Goal: Task Accomplishment & Management: Manage account settings

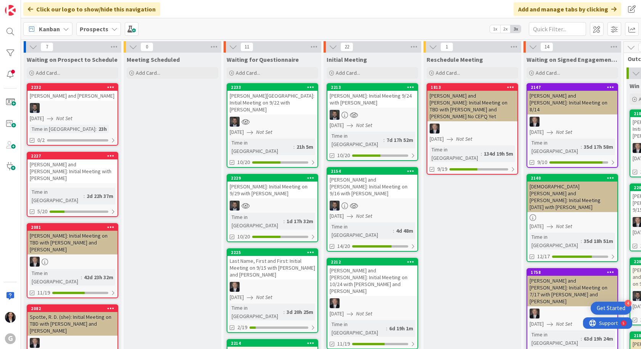
scroll to position [76, 0]
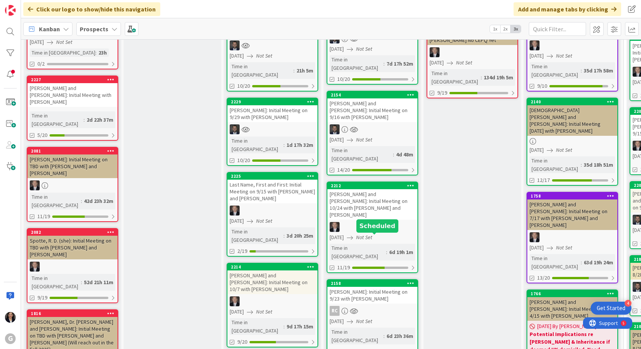
click at [339, 287] on div "[PERSON_NAME]: Initial Meeting on 9/23 with [PERSON_NAME]" at bounding box center [373, 295] width 90 height 17
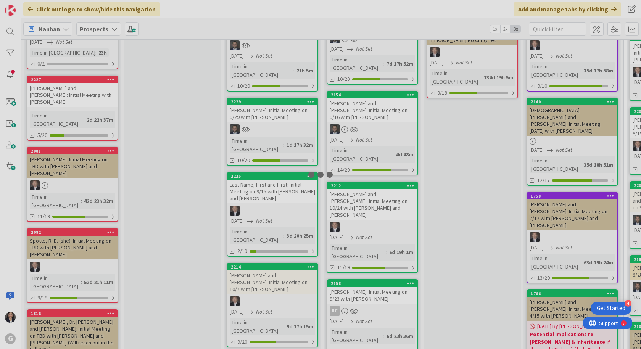
click at [339, 245] on div at bounding box center [320, 174] width 641 height 349
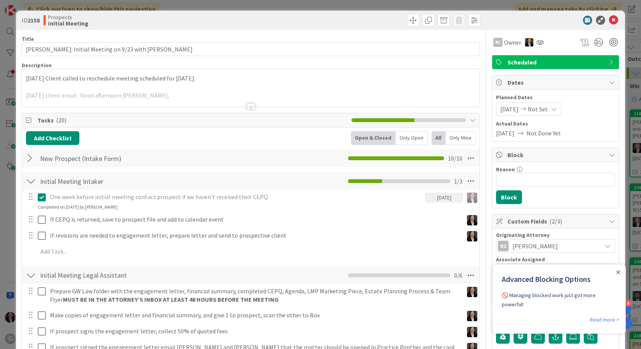
click at [26, 79] on p "[DATE] Client called to reschedule meeting scheduled for [DATE]." at bounding box center [251, 78] width 450 height 9
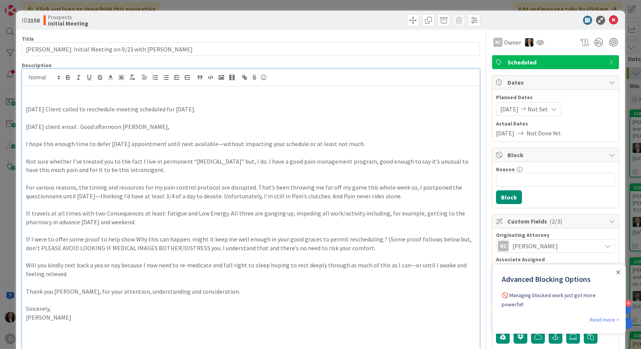
click at [30, 97] on p at bounding box center [251, 101] width 450 height 9
click at [34, 93] on p at bounding box center [251, 92] width 450 height 9
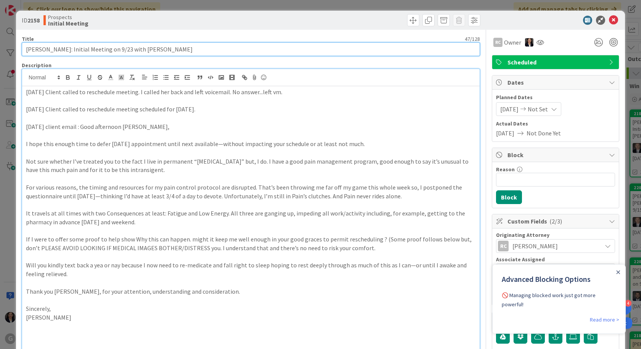
drag, startPoint x: 118, startPoint y: 52, endPoint x: 107, endPoint y: 49, distance: 10.6
click at [105, 52] on input "[PERSON_NAME]: Initial Meeting on 9/23 with [PERSON_NAME]" at bounding box center [251, 49] width 458 height 14
type input "[PERSON_NAME]: Initial Meeting on TBD with [PERSON_NAME]"
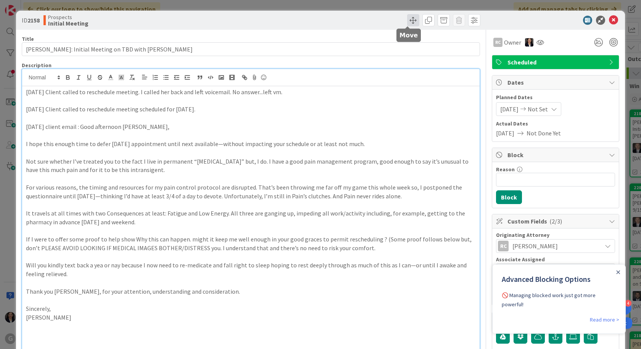
click at [411, 20] on span at bounding box center [413, 20] width 12 height 12
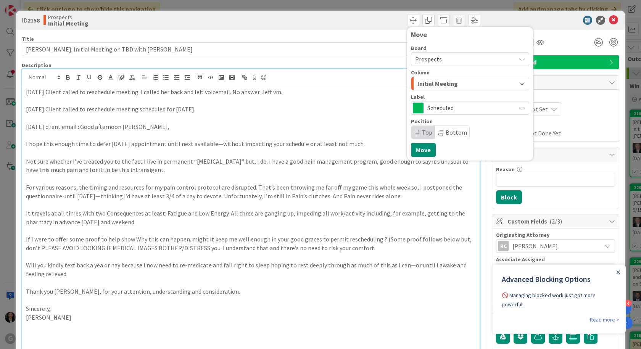
click at [425, 88] on span "Initial Meeting" at bounding box center [438, 84] width 40 height 10
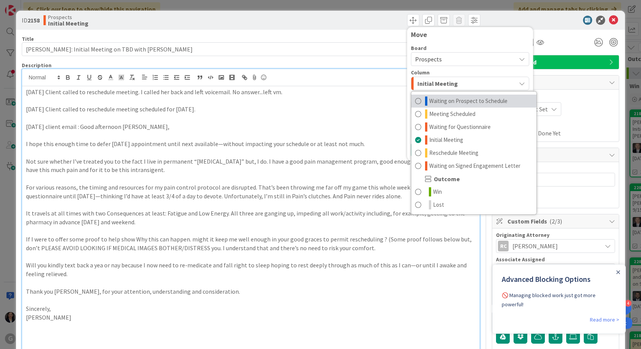
click at [452, 102] on span "Waiting on Prospect to Schedule" at bounding box center [468, 101] width 78 height 9
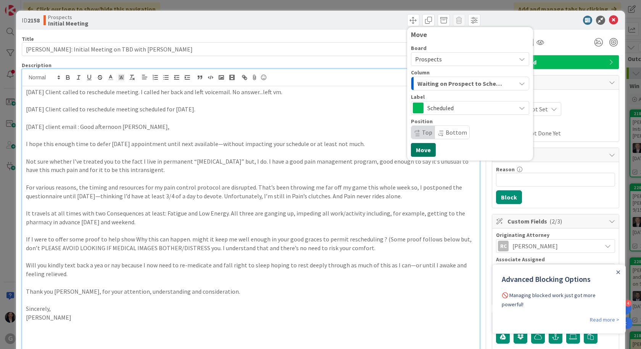
click at [424, 149] on button "Move" at bounding box center [423, 150] width 25 height 14
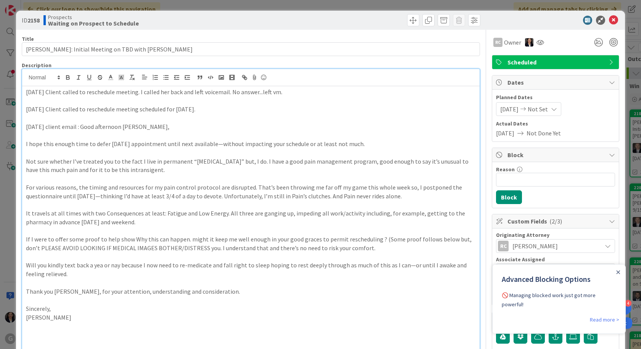
click at [287, 96] on p "[DATE] Client called to reschedule meeting. I called her back and left voicemai…" at bounding box center [251, 92] width 450 height 9
click at [294, 89] on p "[DATE] Client called to reschedule meeting. I called her back and left voicemai…" at bounding box center [251, 92] width 450 height 9
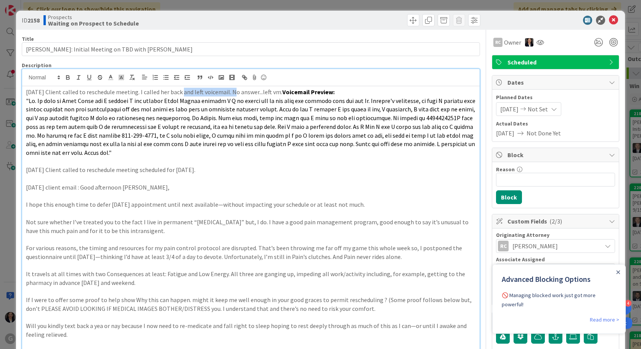
drag, startPoint x: 229, startPoint y: 91, endPoint x: 179, endPoint y: 87, distance: 50.6
click at [179, 87] on div "[DATE] Client called to reschedule meeting. I called her back and left voicemai…" at bounding box center [251, 281] width 458 height 391
click at [609, 20] on icon at bounding box center [613, 20] width 9 height 9
